Goal: Check status: Check status

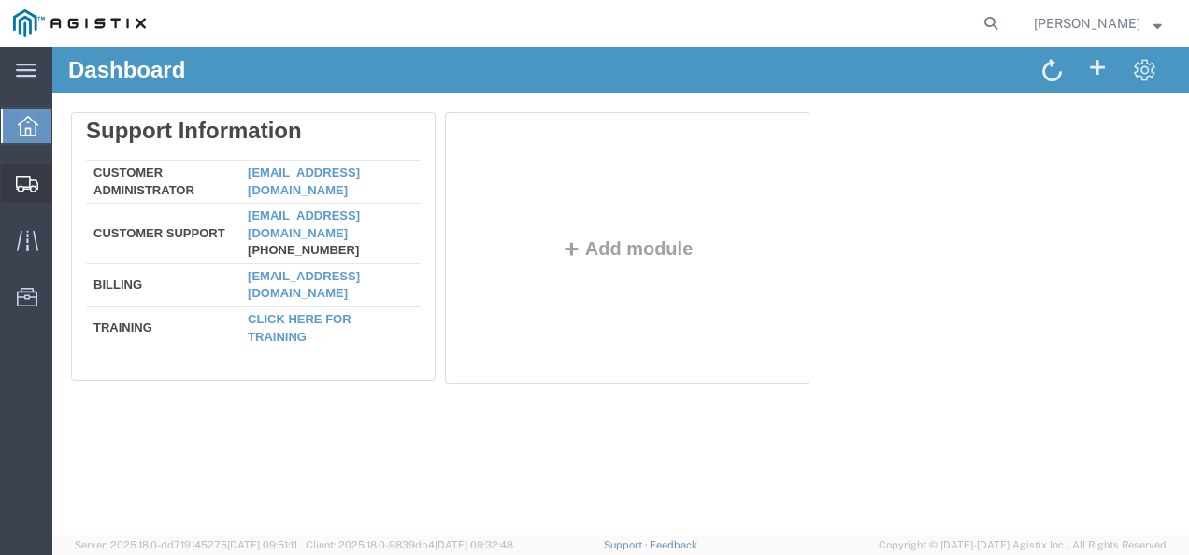
click at [65, 179] on span "Shipments" at bounding box center [57, 183] width 13 height 37
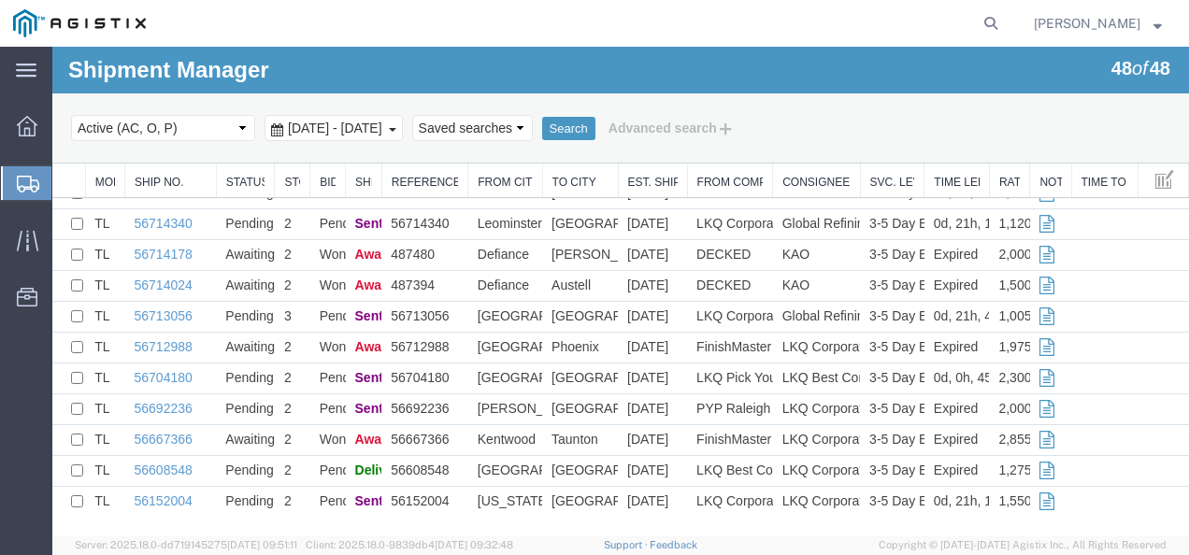
scroll to position [1161, 0]
click at [1001, 21] on icon at bounding box center [991, 23] width 26 height 26
paste input "56792465"
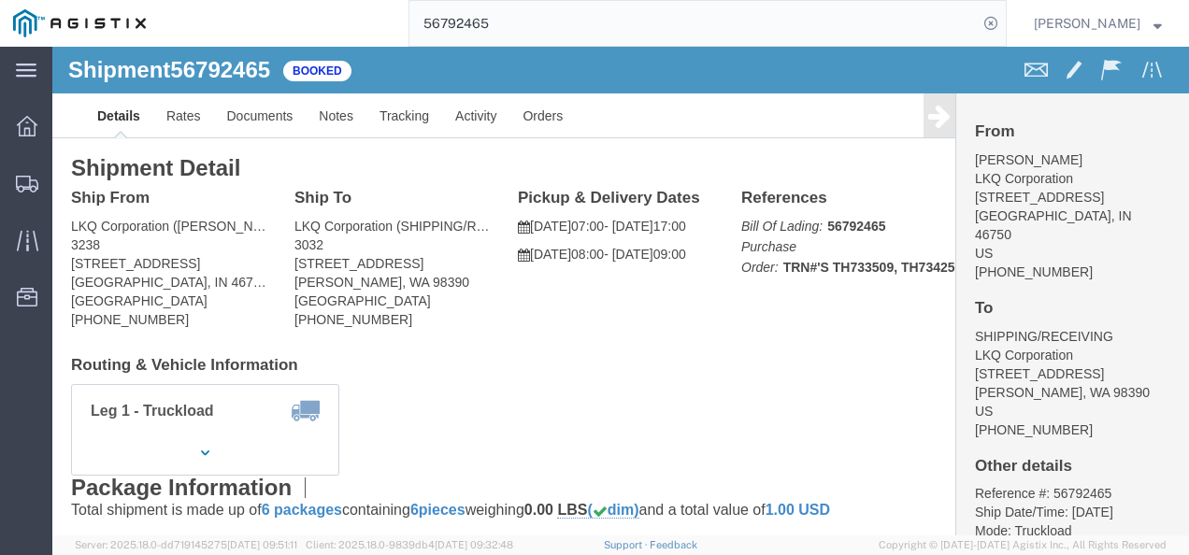
click div "Ship From LKQ Corporation ([PERSON_NAME]) [STREET_ADDRESS] [PHONE_NUMBER] Ship …"
click span "56792465"
copy span "56792465"
click at [654, 31] on input "56792465" at bounding box center [693, 23] width 568 height 45
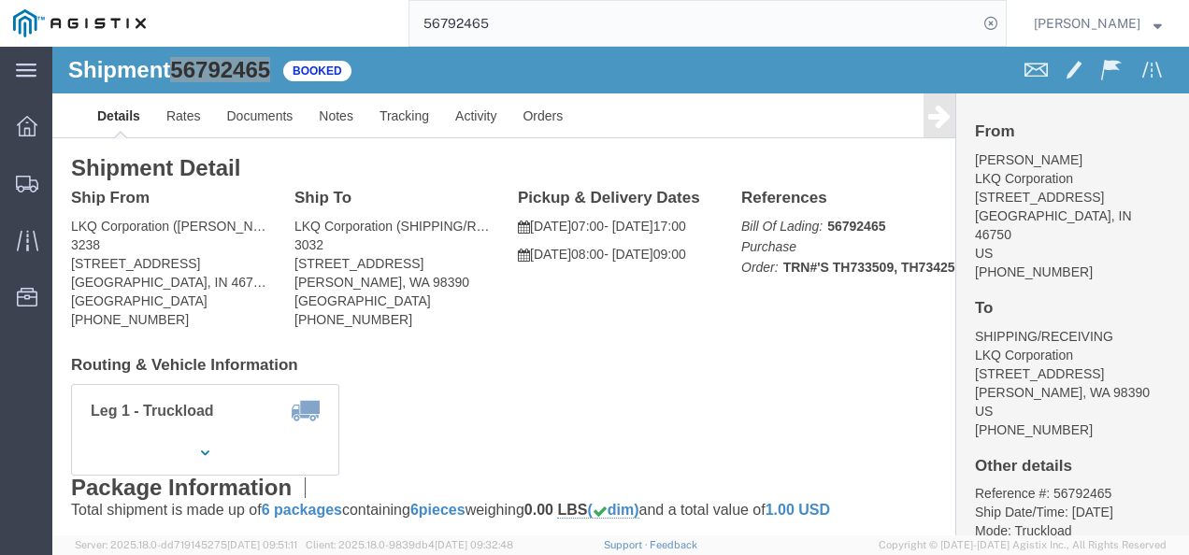
click at [654, 30] on input "56792465" at bounding box center [693, 23] width 568 height 45
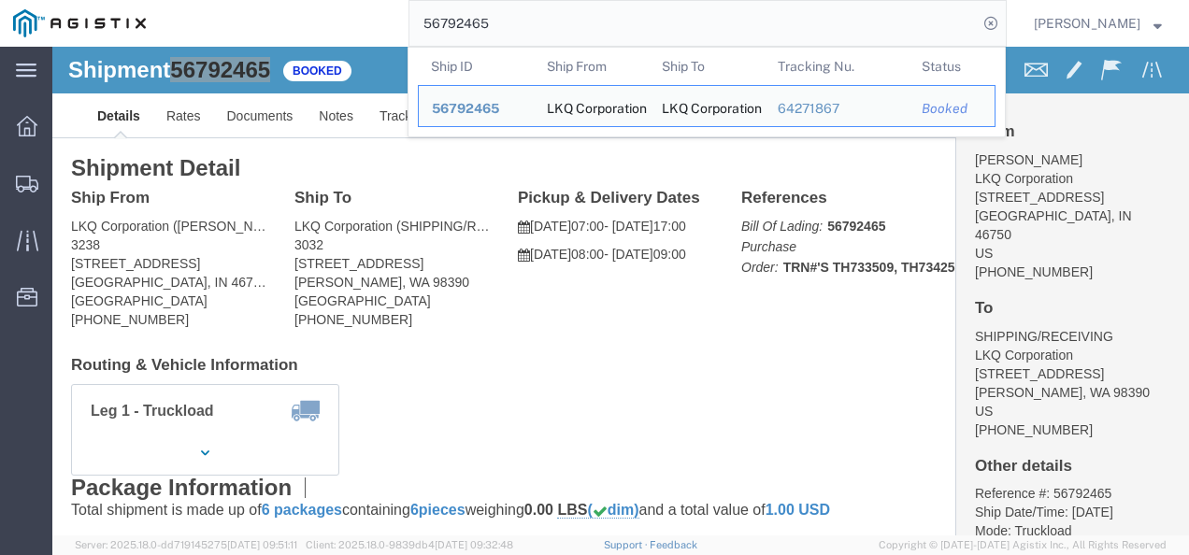
paste input "541306"
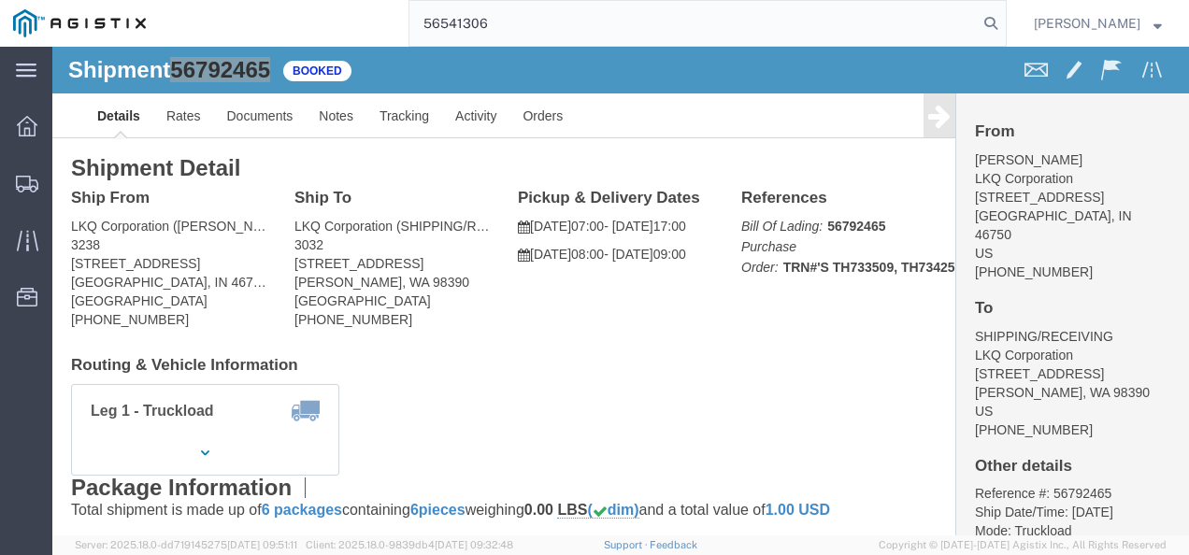
type input "56541306"
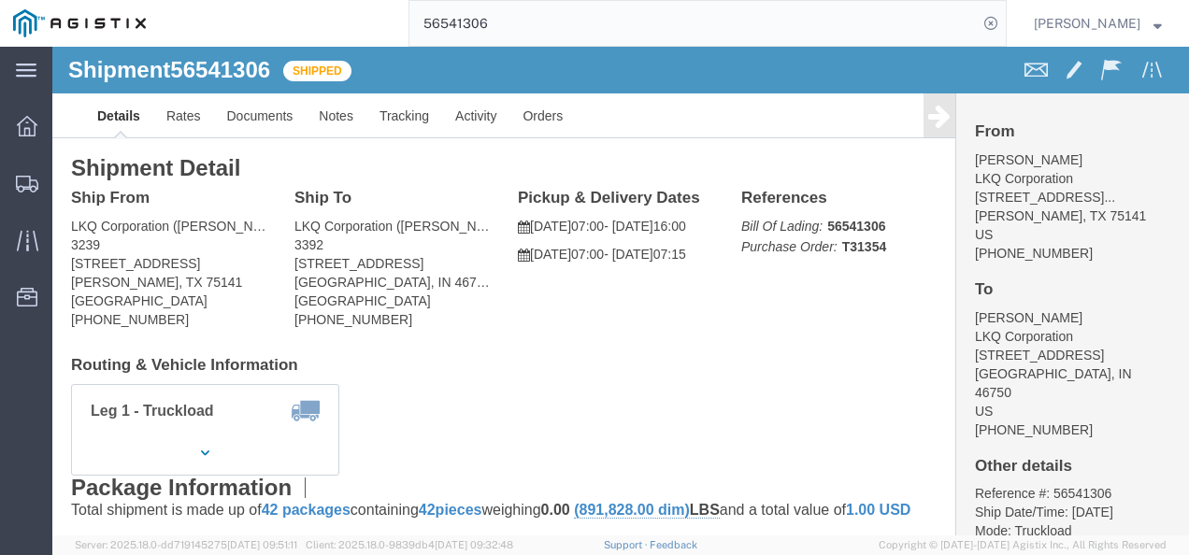
click div "Shipment Detail Ship From LKQ Corporation ([PERSON_NAME]) [STREET_ADDRESS][PERS…"
click h4 "Routing & Vehicle Information"
drag, startPoint x: 595, startPoint y: 325, endPoint x: 587, endPoint y: 451, distance: 125.5
click h4 "Routing & Vehicle Information"
click div "Shipment Detail Ship From LKQ Corporation ([PERSON_NAME]) [STREET_ADDRESS][PERS…"
